Goal: Information Seeking & Learning: Learn about a topic

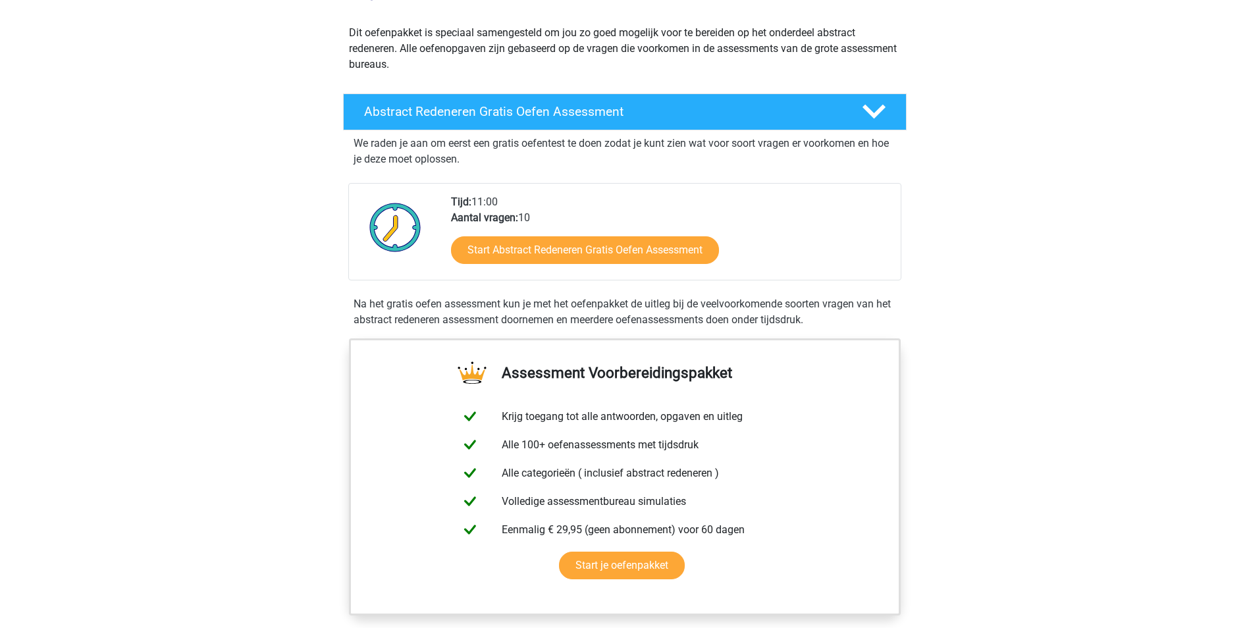
scroll to position [132, 0]
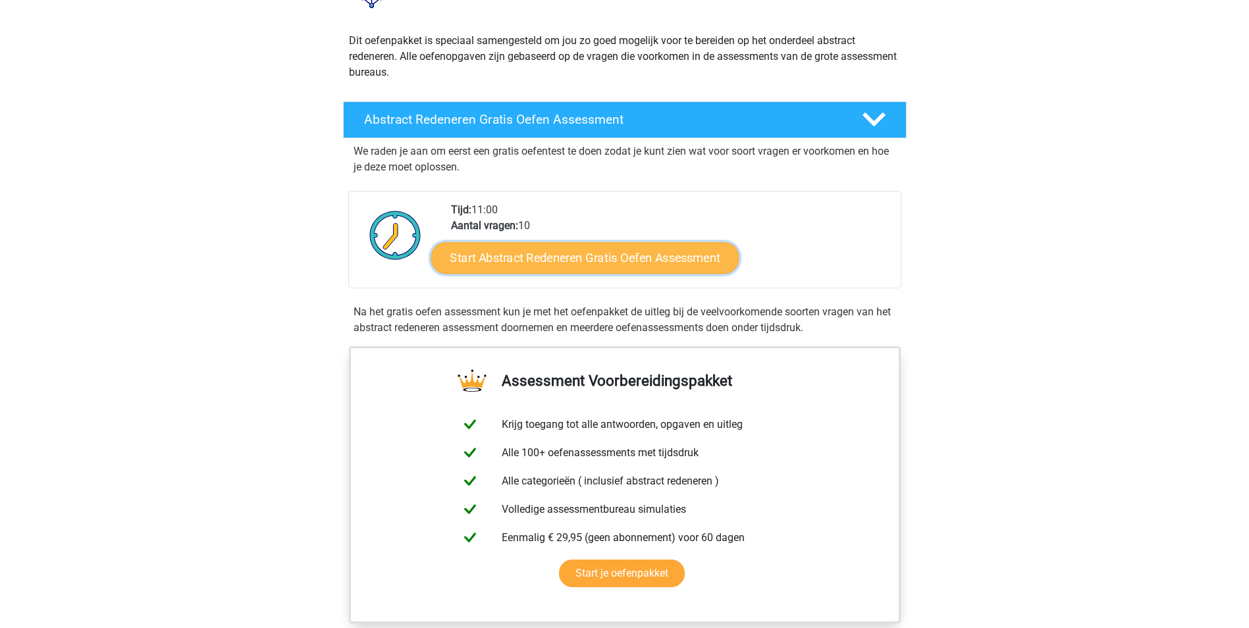
click at [574, 263] on link "Start Abstract Redeneren Gratis Oefen Assessment" at bounding box center [585, 258] width 308 height 32
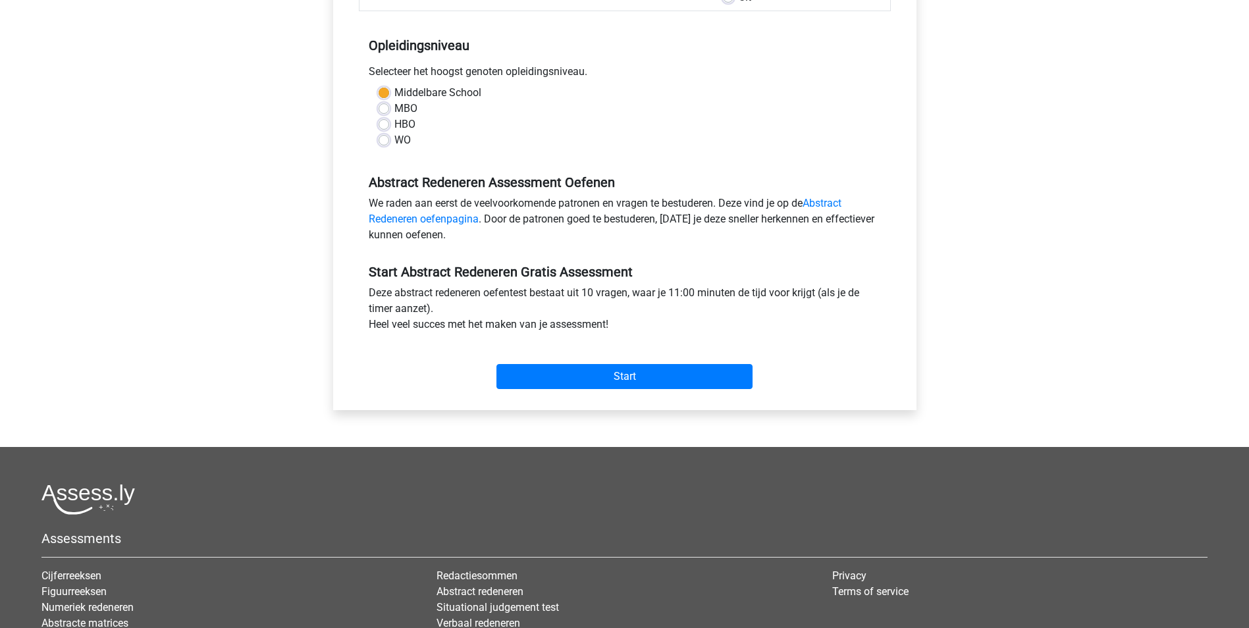
scroll to position [329, 0]
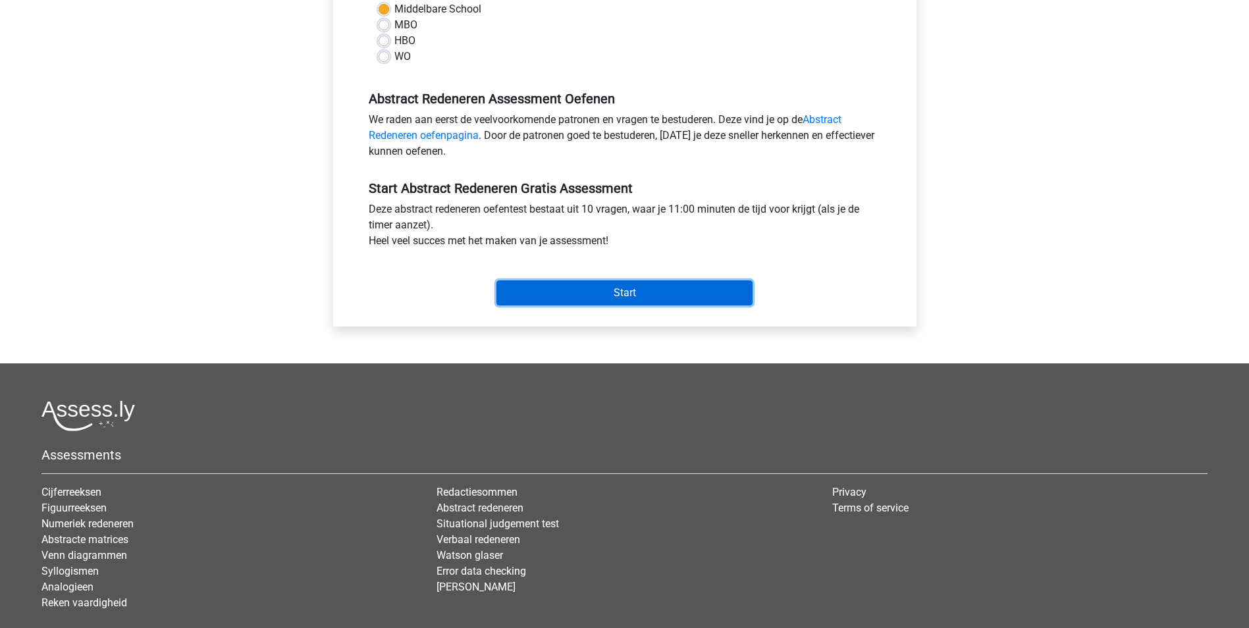
click at [635, 290] on input "Start" at bounding box center [624, 292] width 256 height 25
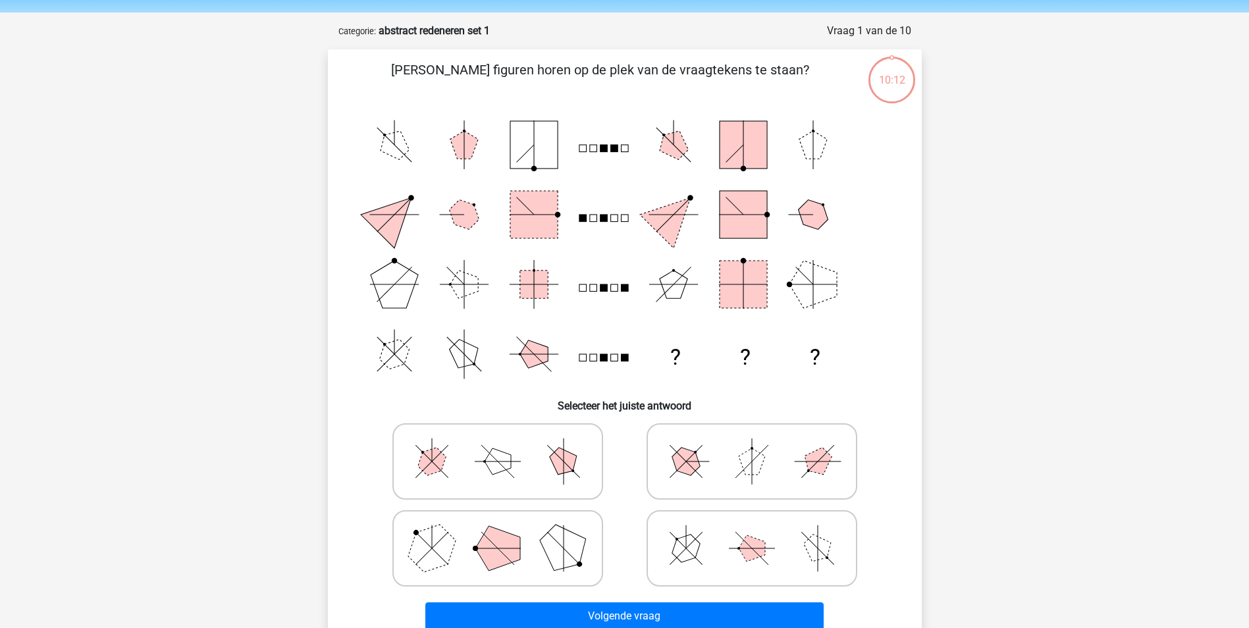
scroll to position [66, 0]
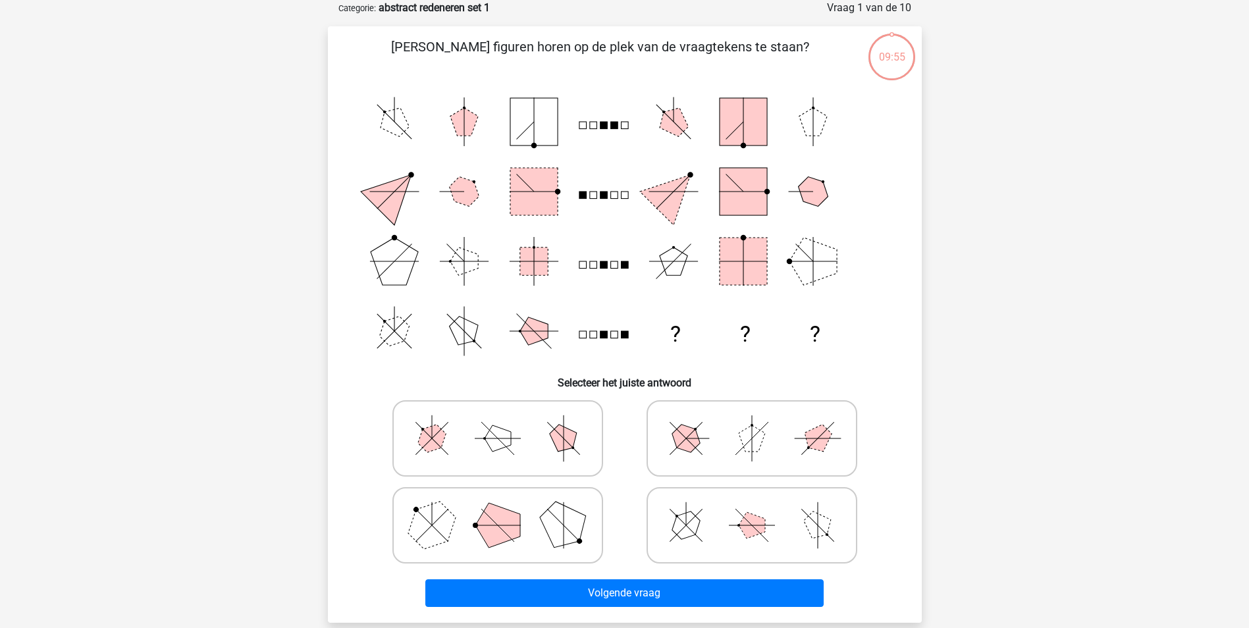
click at [782, 514] on icon at bounding box center [751, 525] width 197 height 66
click at [760, 509] on input "radio" at bounding box center [756, 504] width 9 height 9
radio input "true"
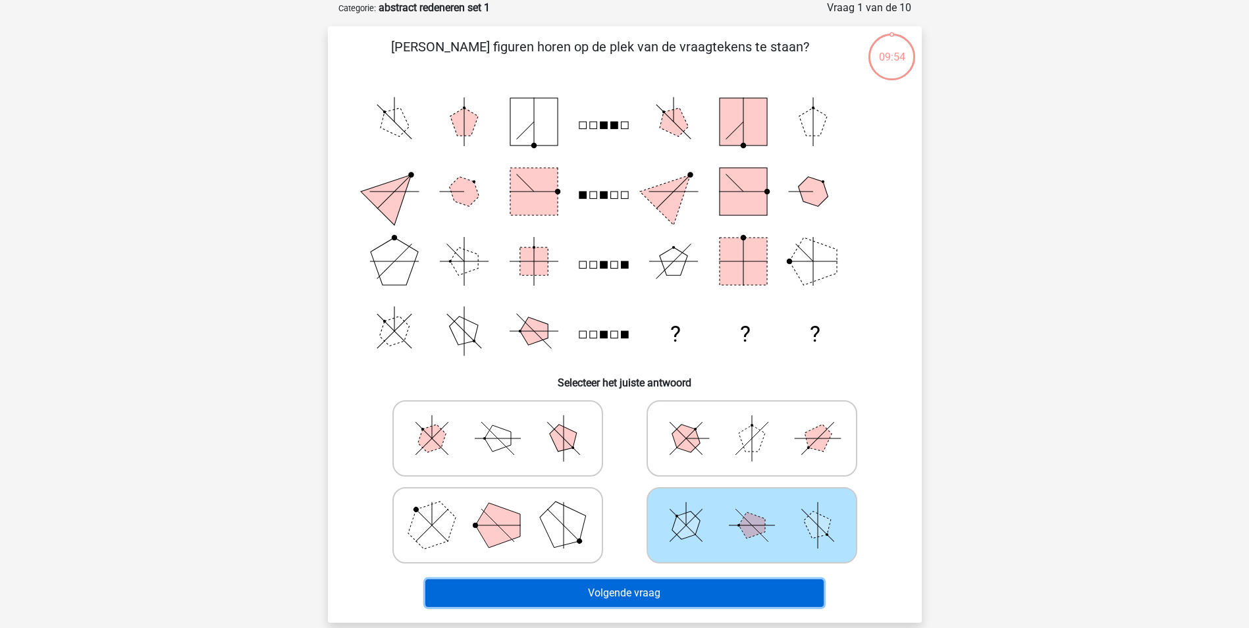
click at [688, 590] on button "Volgende vraag" at bounding box center [624, 593] width 398 height 28
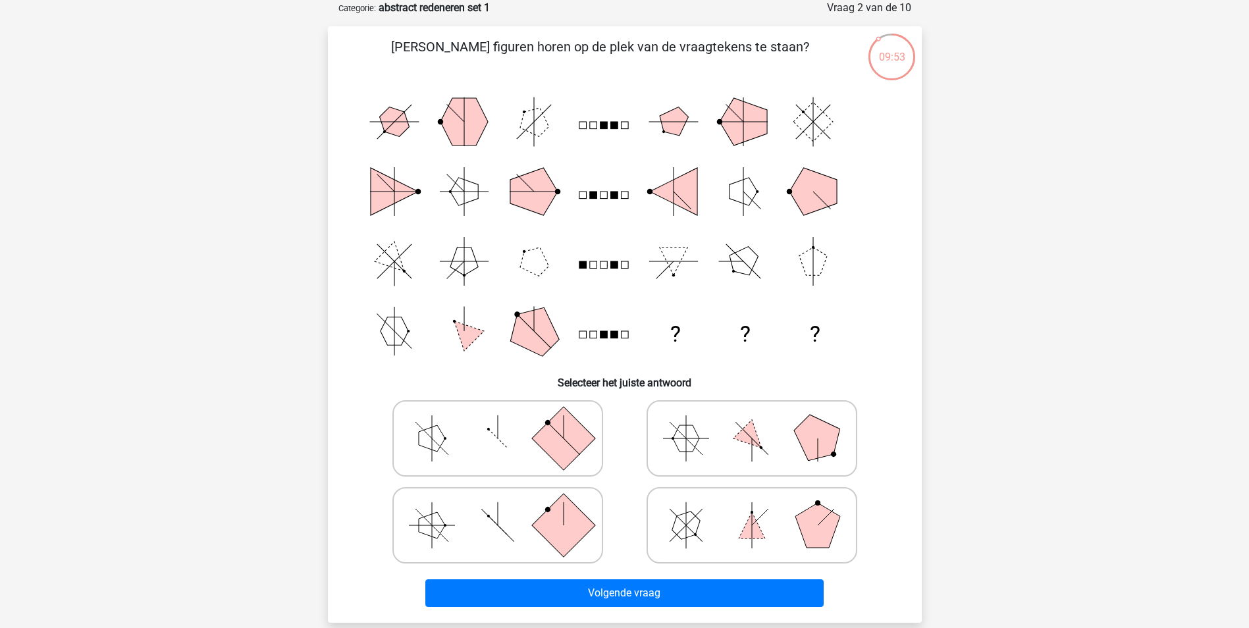
click at [561, 546] on rect at bounding box center [562, 524] width 63 height 63
click at [506, 509] on input "radio" at bounding box center [502, 504] width 9 height 9
radio input "true"
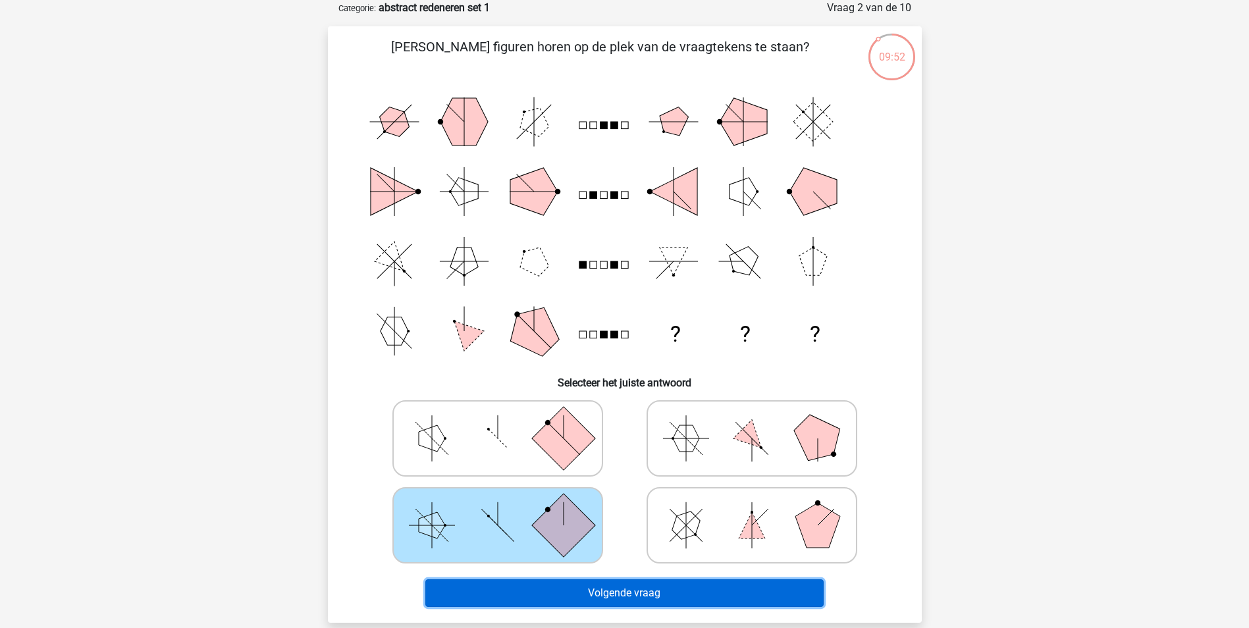
click at [567, 595] on button "Volgende vraag" at bounding box center [624, 593] width 398 height 28
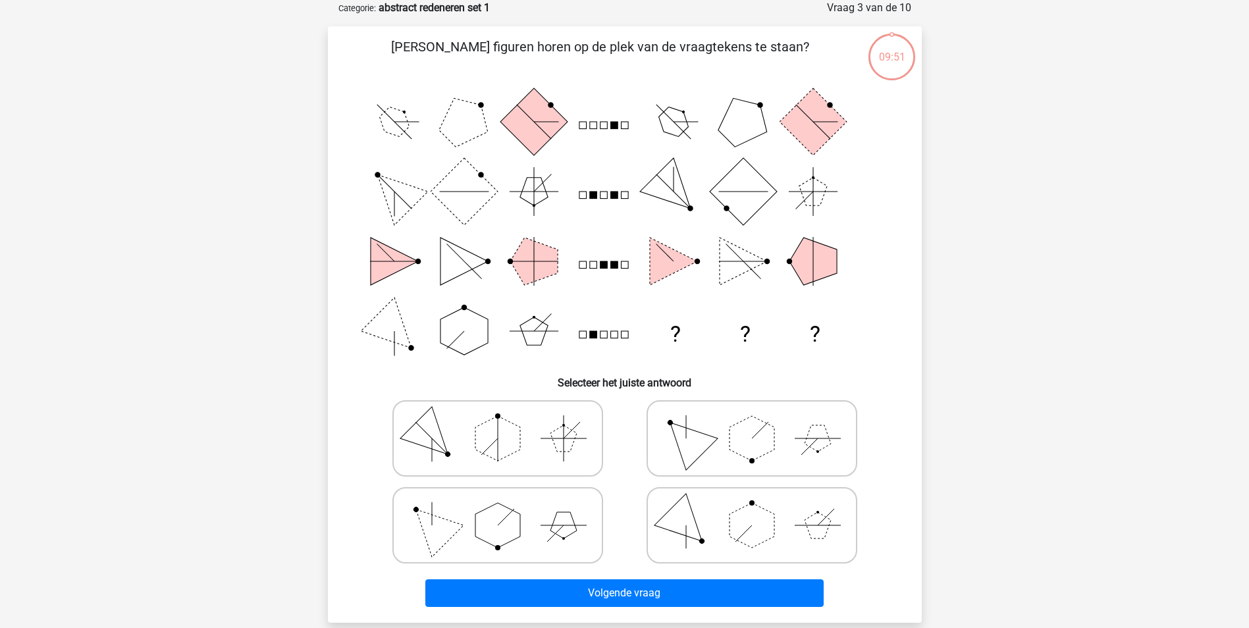
click at [560, 542] on icon at bounding box center [497, 525] width 197 height 66
click at [506, 509] on input "radio" at bounding box center [502, 504] width 9 height 9
radio input "true"
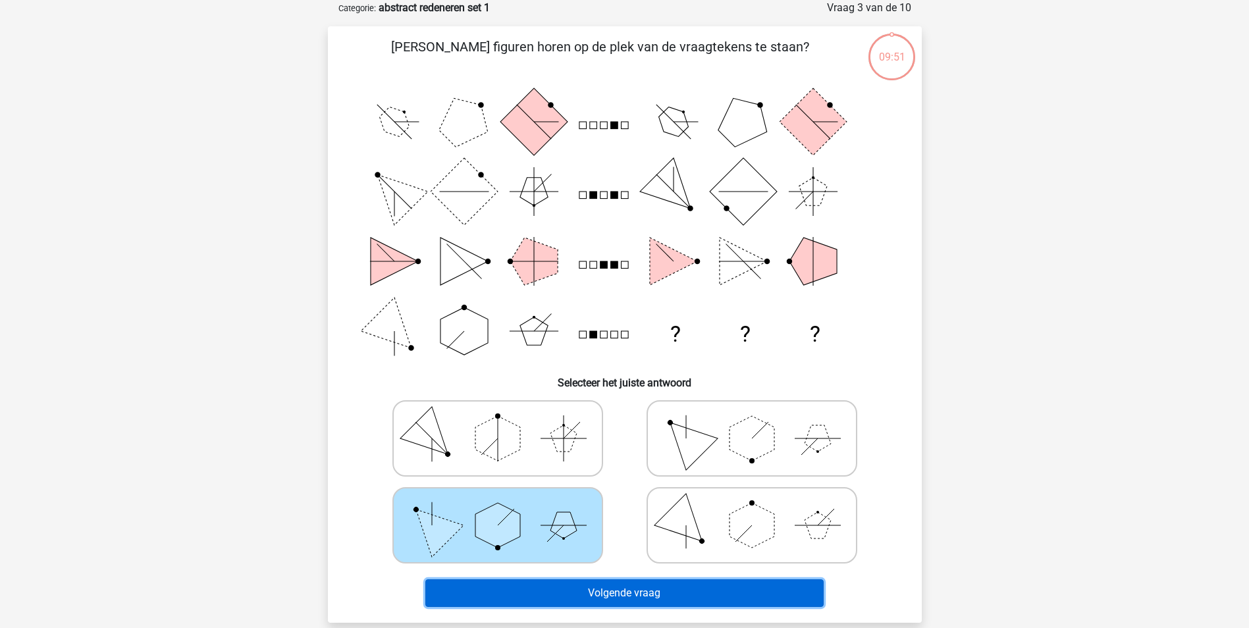
click at [566, 583] on button "Volgende vraag" at bounding box center [624, 593] width 398 height 28
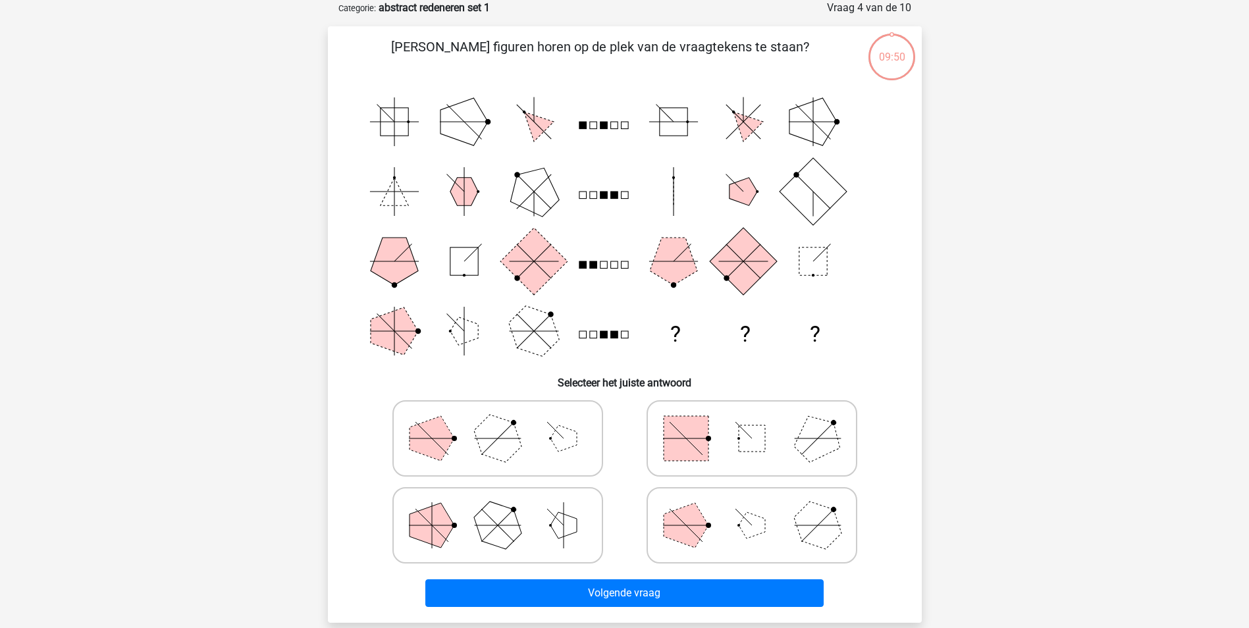
drag, startPoint x: 544, startPoint y: 544, endPoint x: 545, endPoint y: 552, distance: 8.6
click at [544, 543] on icon at bounding box center [497, 525] width 197 height 66
click at [506, 509] on input "radio" at bounding box center [502, 504] width 9 height 9
radio input "true"
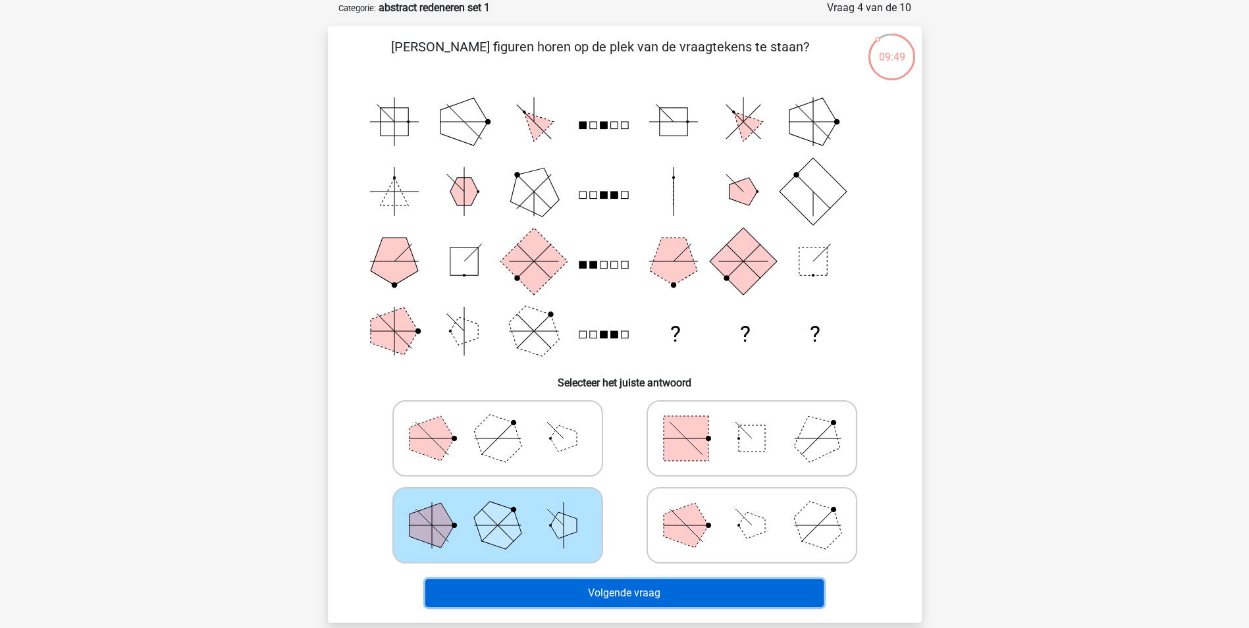
click at [554, 598] on button "Volgende vraag" at bounding box center [624, 593] width 398 height 28
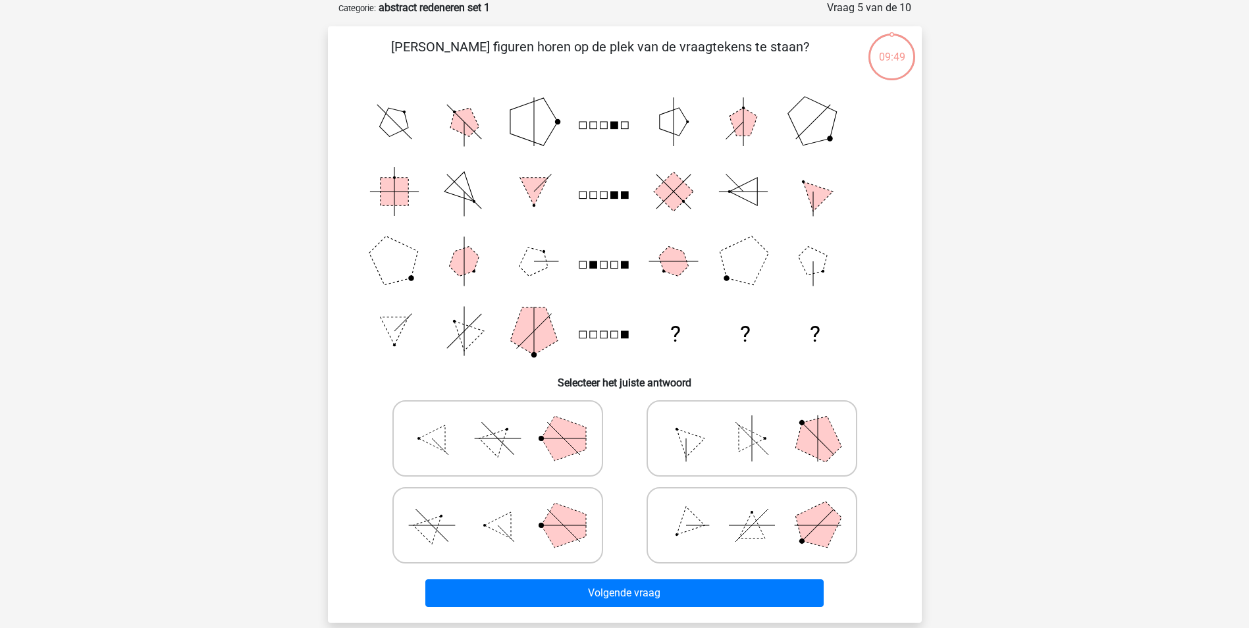
click at [544, 442] on polygon at bounding box center [563, 438] width 45 height 45
click at [506, 422] on input "radio" at bounding box center [502, 417] width 9 height 9
radio input "true"
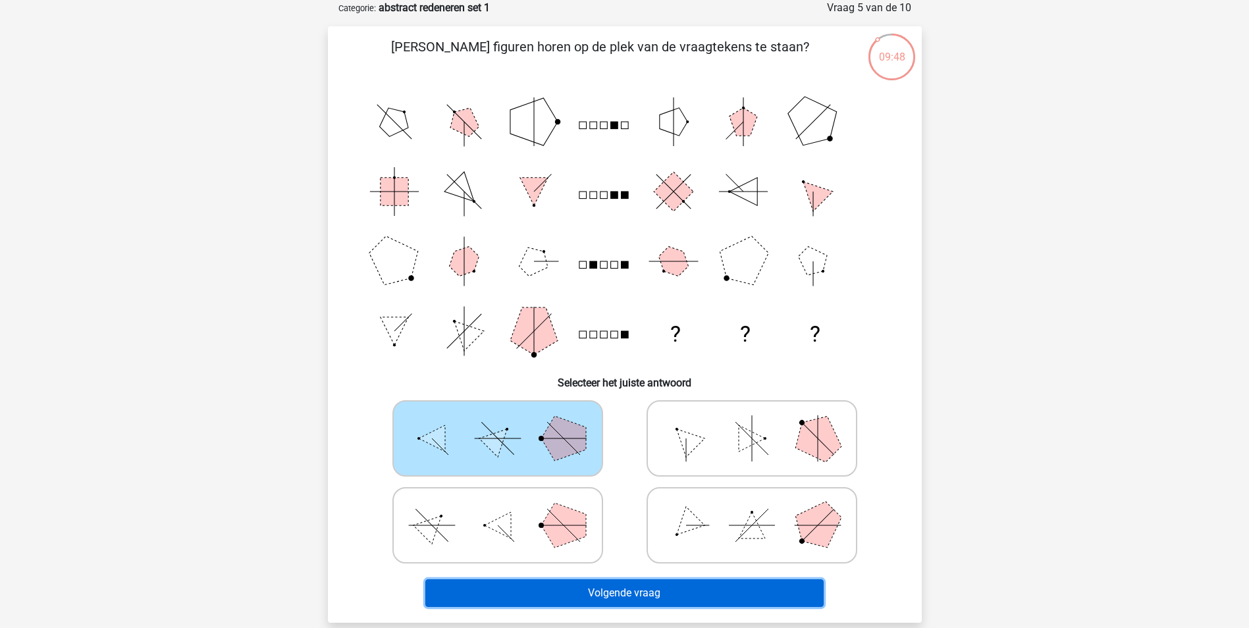
click at [565, 593] on button "Volgende vraag" at bounding box center [624, 593] width 398 height 28
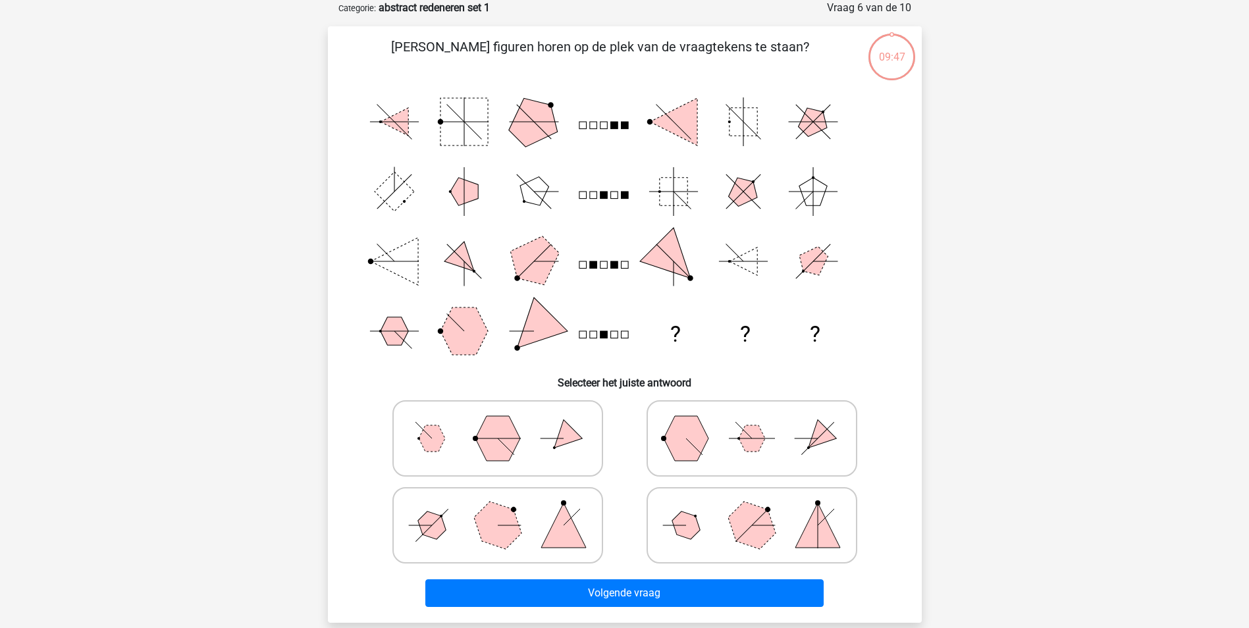
click at [724, 461] on icon at bounding box center [751, 439] width 197 height 66
click at [752, 422] on input "radio" at bounding box center [756, 417] width 9 height 9
radio input "true"
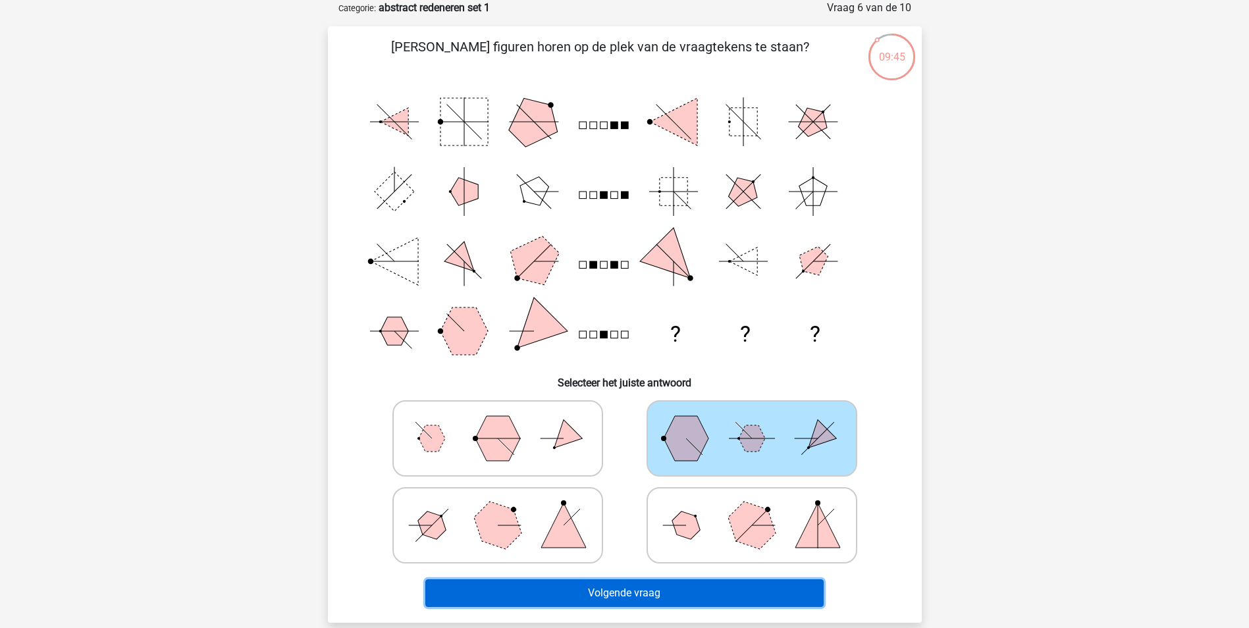
drag, startPoint x: 692, startPoint y: 597, endPoint x: 695, endPoint y: 579, distance: 18.6
click at [692, 596] on button "Volgende vraag" at bounding box center [624, 593] width 398 height 28
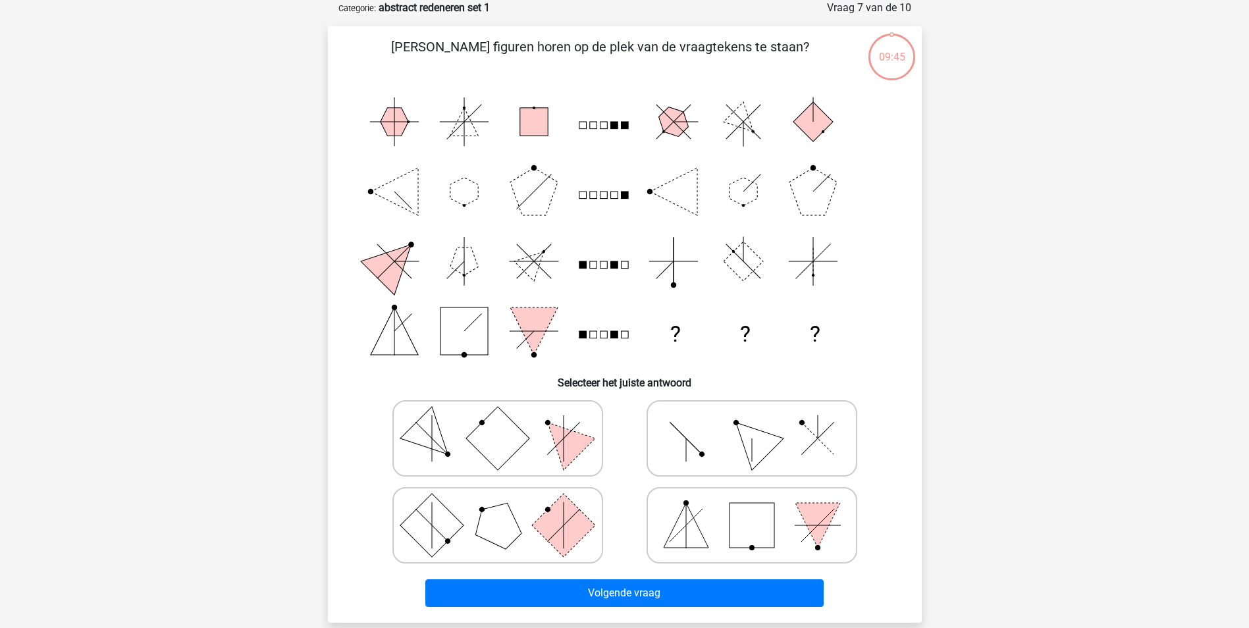
click at [712, 445] on icon at bounding box center [751, 439] width 197 height 66
click at [752, 422] on input "radio" at bounding box center [756, 417] width 9 height 9
radio input "true"
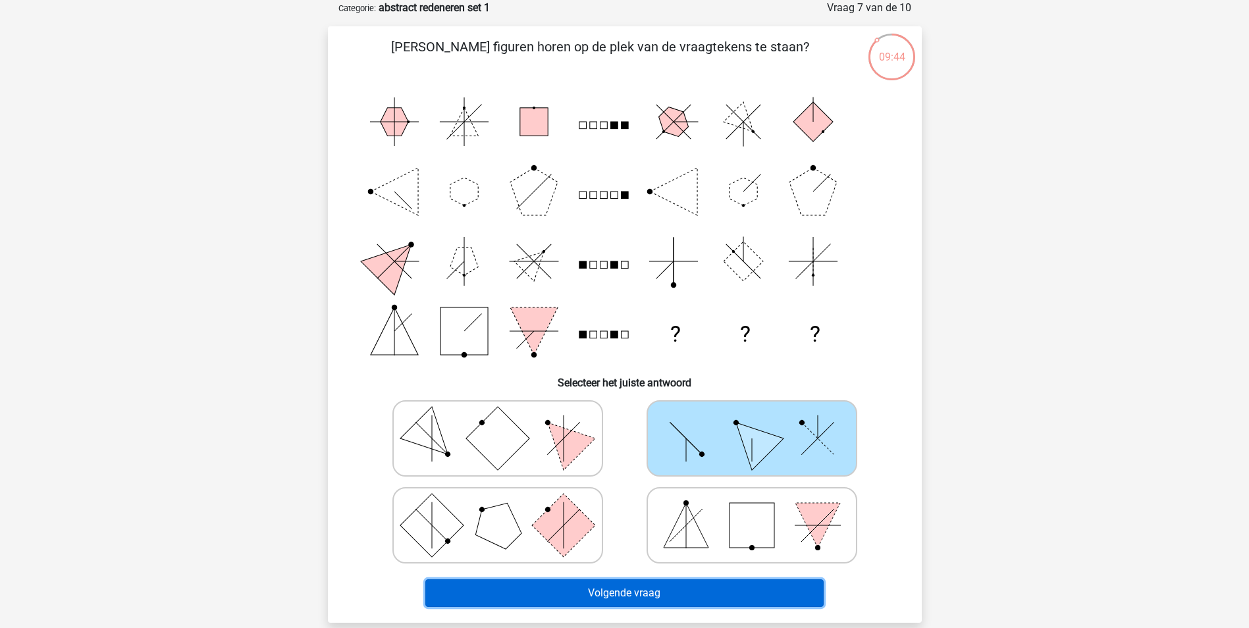
click at [693, 589] on button "Volgende vraag" at bounding box center [624, 593] width 398 height 28
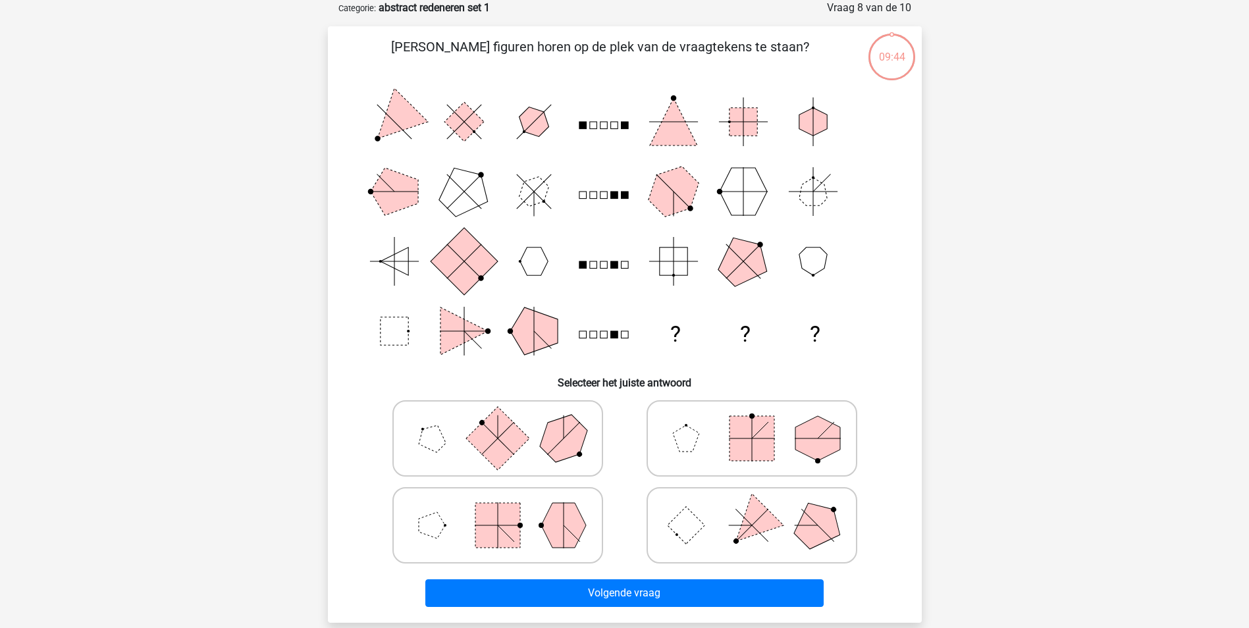
click at [567, 527] on polygon at bounding box center [563, 525] width 45 height 45
click at [506, 509] on input "radio" at bounding box center [502, 504] width 9 height 9
radio input "true"
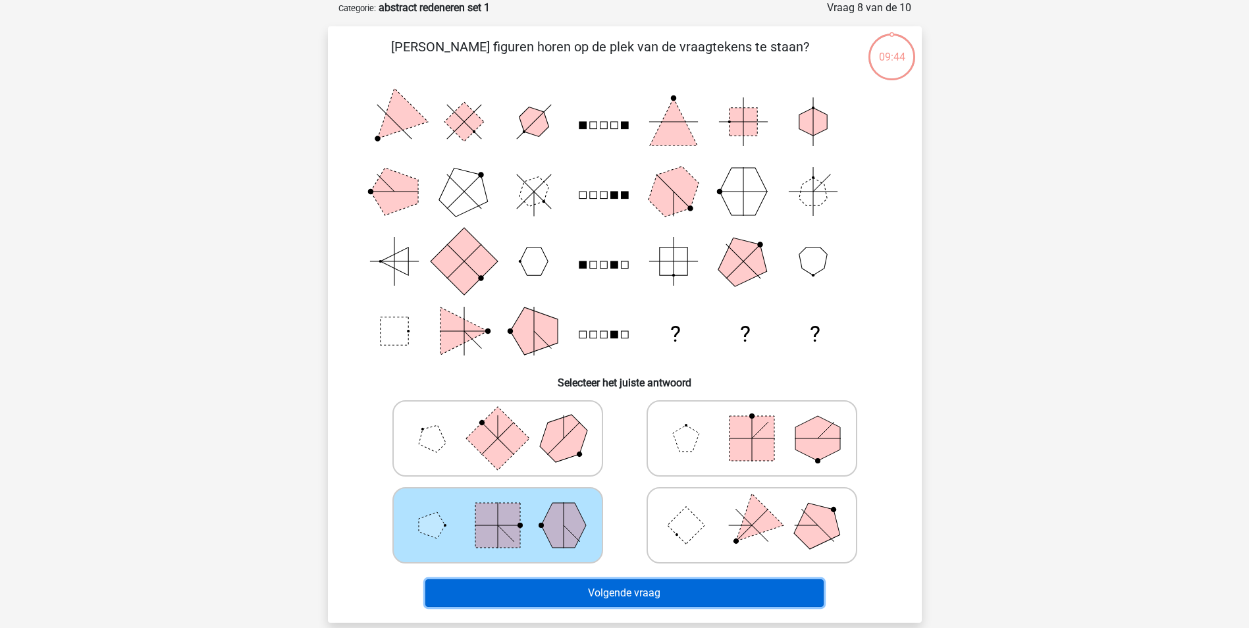
click at [602, 602] on button "Volgende vraag" at bounding box center [624, 593] width 398 height 28
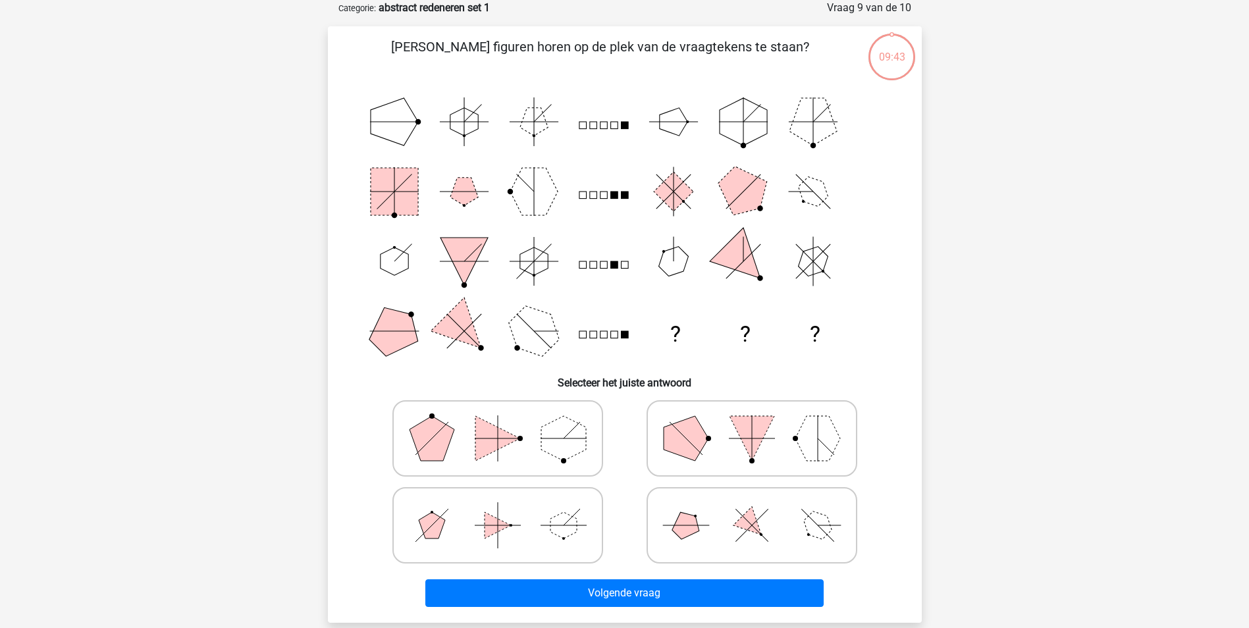
click at [718, 529] on icon at bounding box center [751, 525] width 197 height 66
click at [752, 509] on input "radio" at bounding box center [756, 504] width 9 height 9
radio input "true"
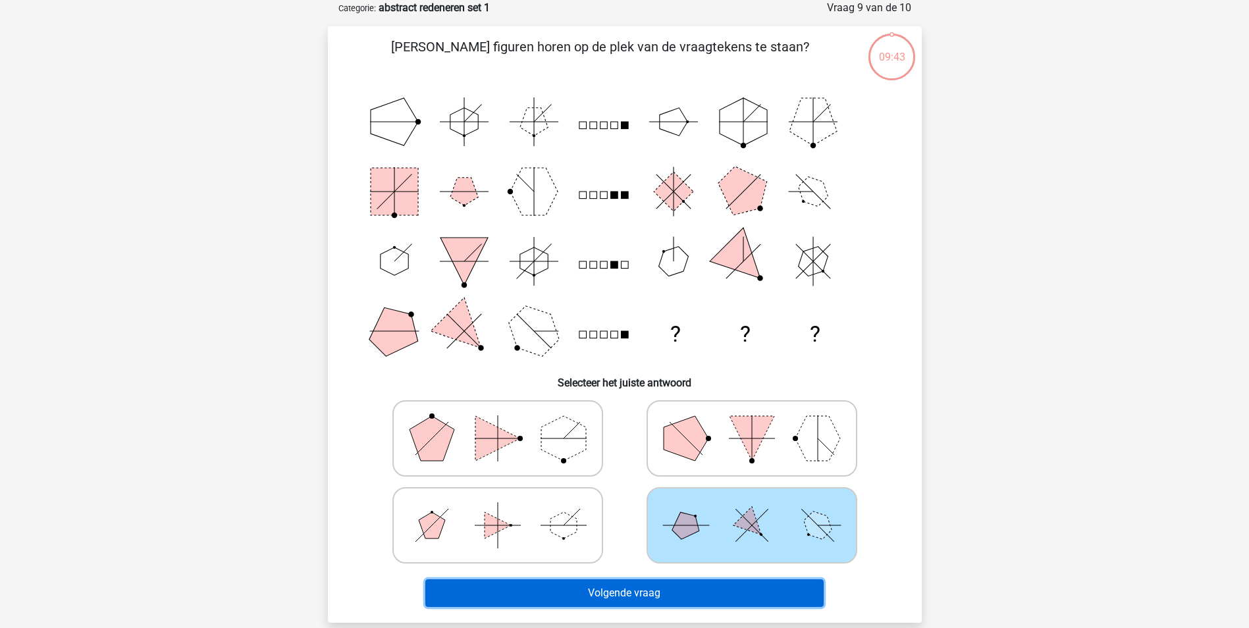
click at [700, 596] on button "Volgende vraag" at bounding box center [624, 593] width 398 height 28
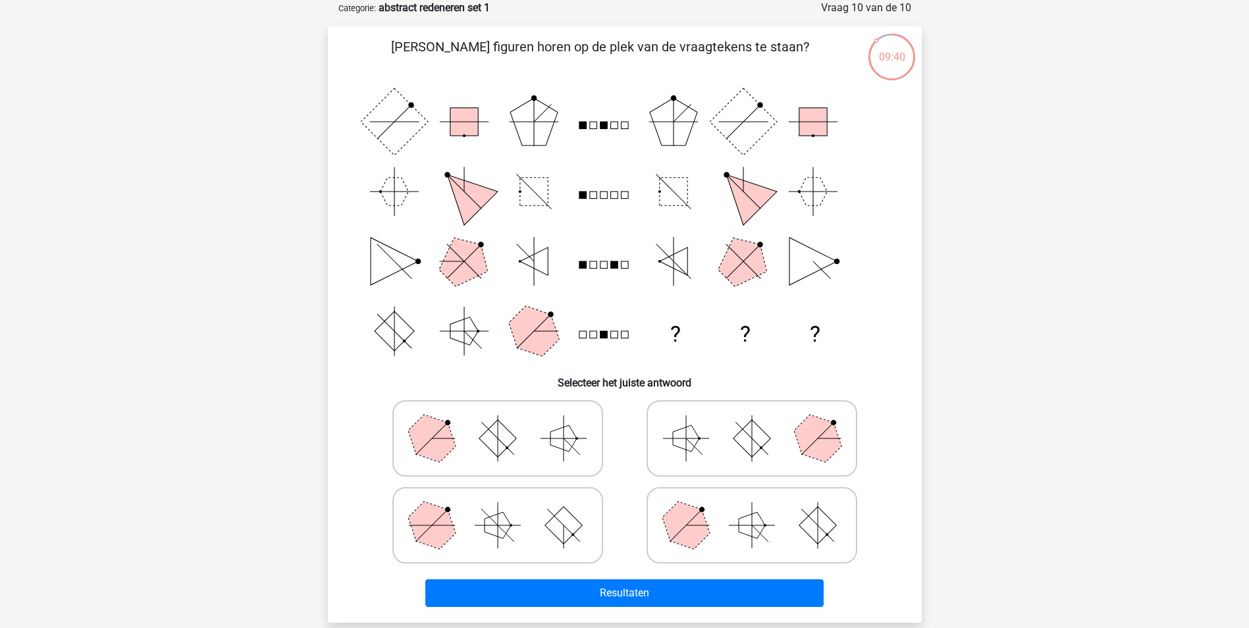
click at [546, 517] on icon at bounding box center [497, 525] width 197 height 66
click at [506, 509] on input "radio" at bounding box center [502, 504] width 9 height 9
radio input "true"
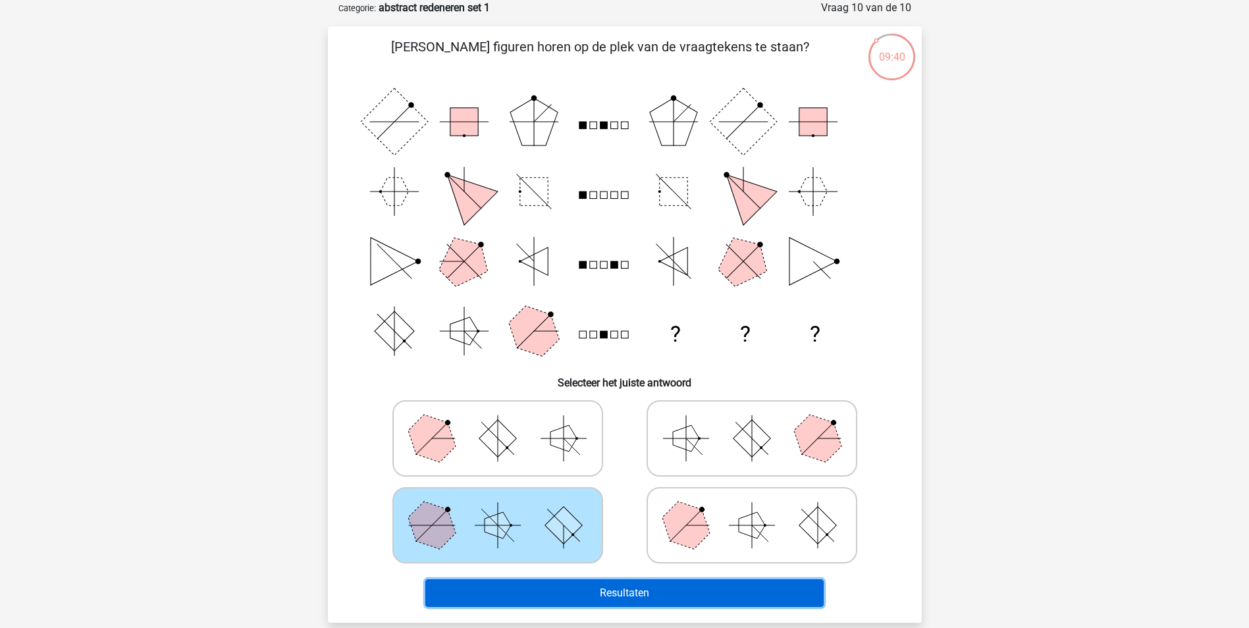
click at [631, 592] on button "Resultaten" at bounding box center [624, 593] width 398 height 28
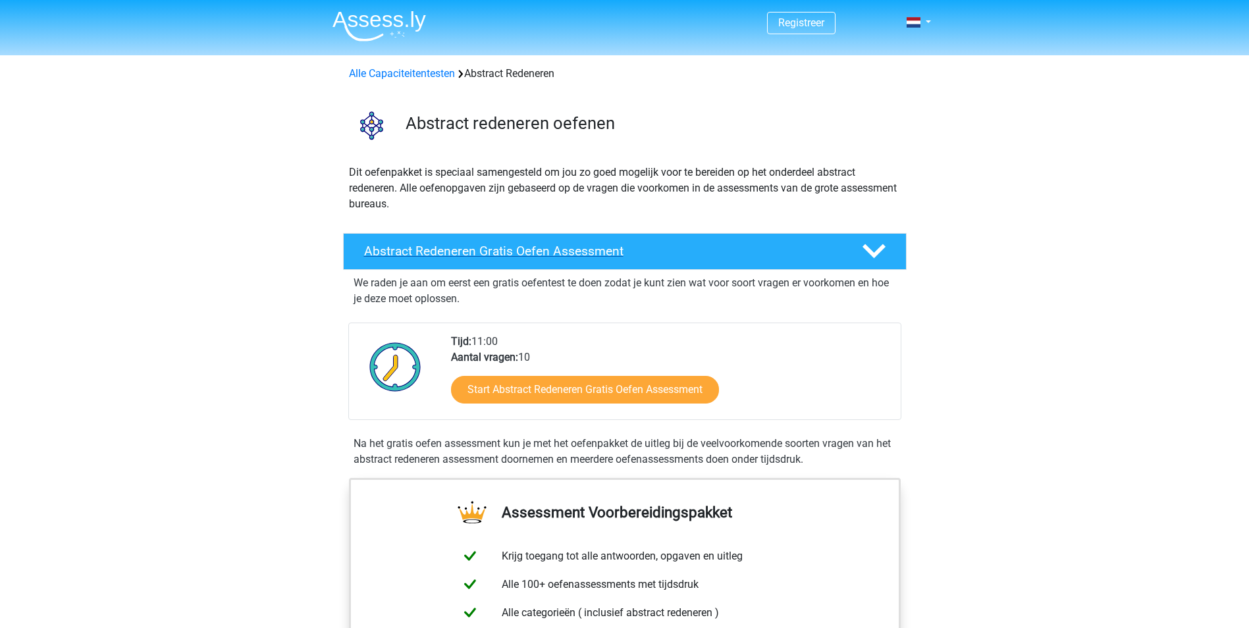
click at [885, 251] on icon at bounding box center [873, 251] width 23 height 23
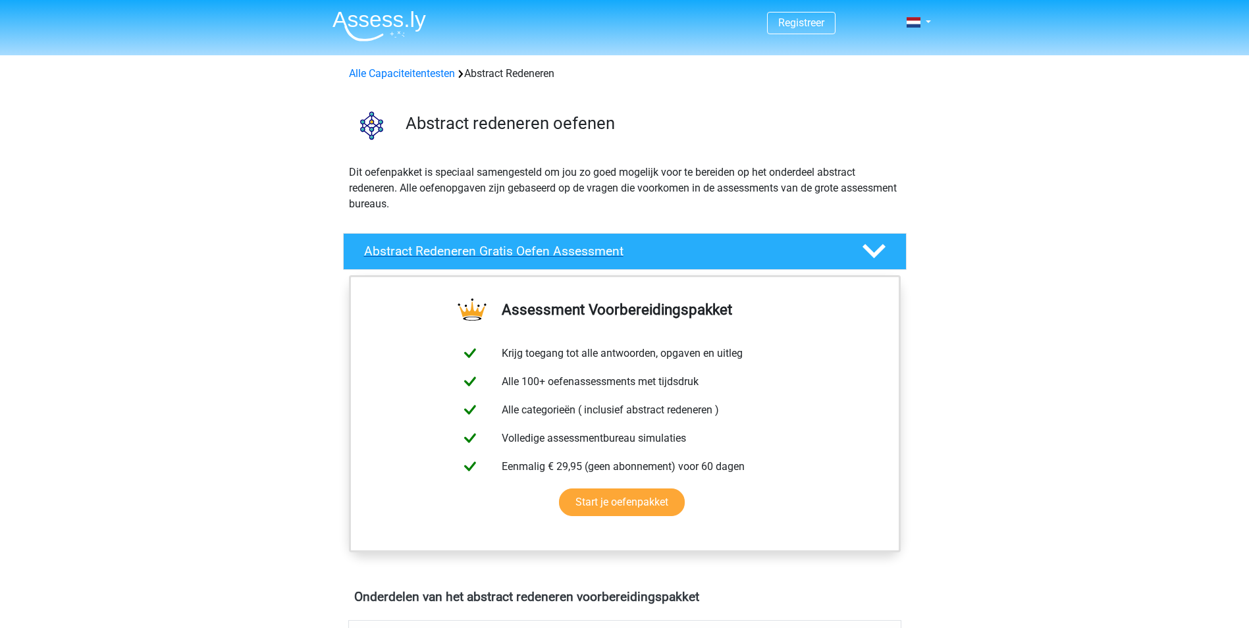
click at [885, 251] on icon at bounding box center [873, 251] width 23 height 23
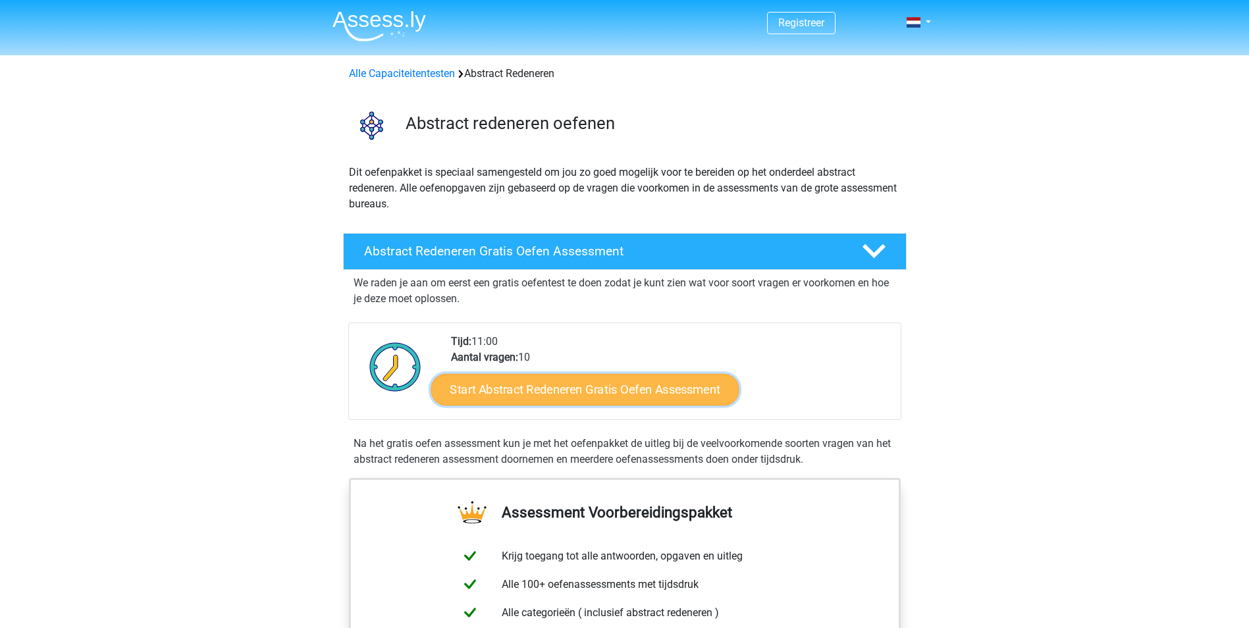
click at [590, 392] on link "Start Abstract Redeneren Gratis Oefen Assessment" at bounding box center [585, 389] width 308 height 32
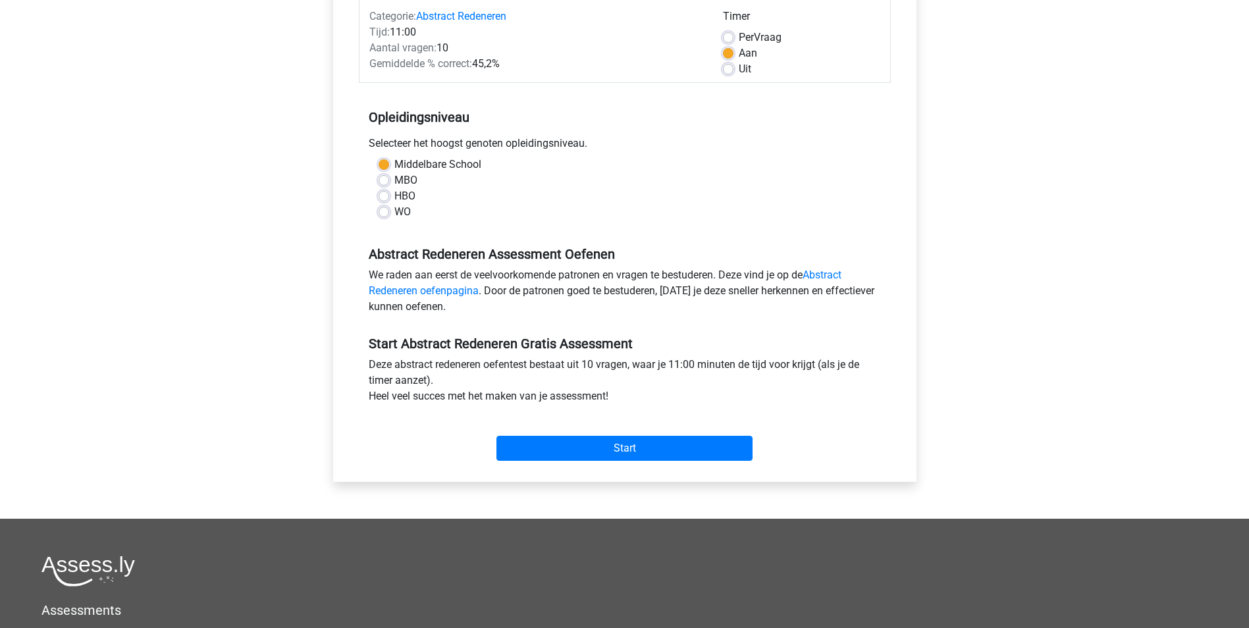
scroll to position [263, 0]
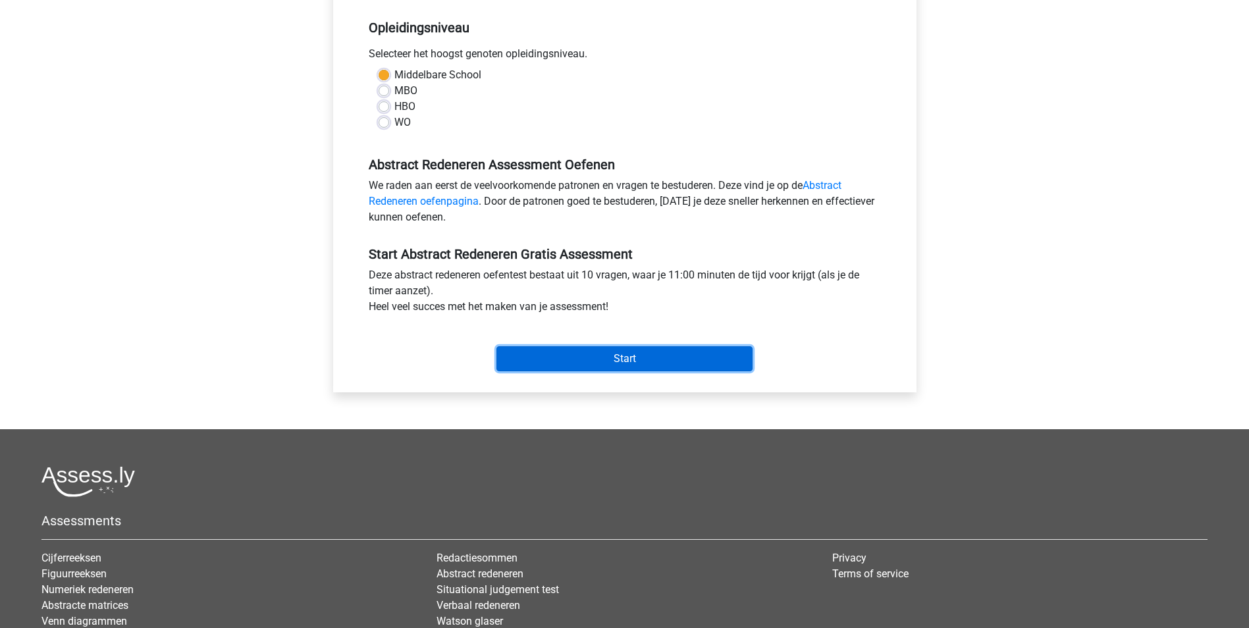
click at [608, 367] on input "Start" at bounding box center [624, 358] width 256 height 25
